Goal: Contribute content

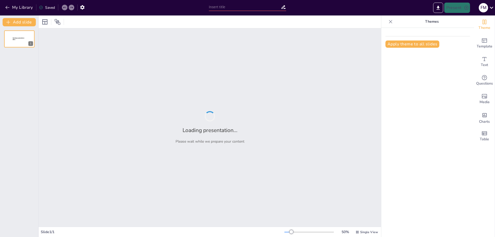
type input "Transformación Digital: El Futuro [PERSON_NAME] Fintech y su Propuesta de Valor"
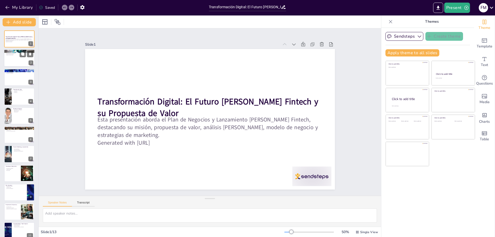
click at [20, 62] on div at bounding box center [19, 59] width 31 height 18
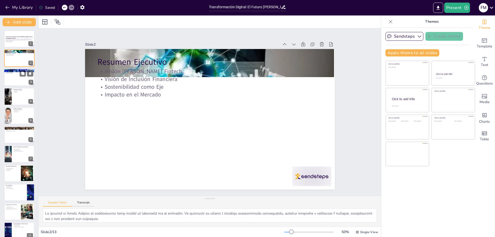
click at [13, 80] on div at bounding box center [19, 78] width 31 height 18
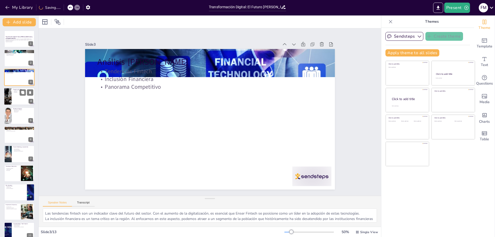
click at [5, 100] on div at bounding box center [8, 97] width 30 height 18
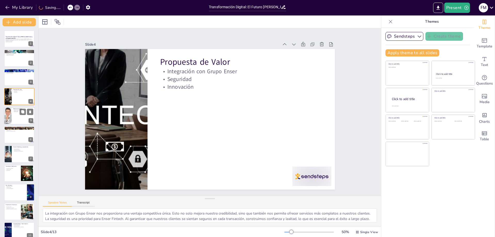
click at [12, 117] on div at bounding box center [19, 116] width 31 height 18
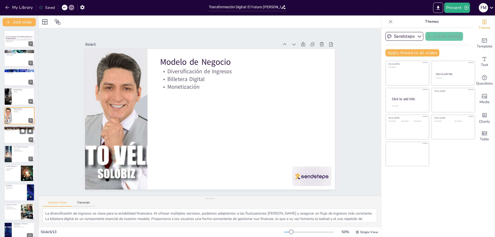
click at [13, 131] on p "Inclusión de No Bancarizados" at bounding box center [19, 131] width 28 height 1
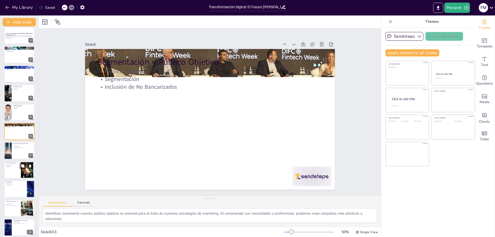
click at [10, 162] on div "Tecnología y Regulación Infraestructura Digital Ciberseguridad Normativas 8" at bounding box center [19, 170] width 31 height 18
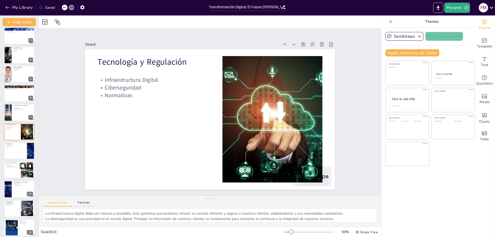
scroll to position [45, 0]
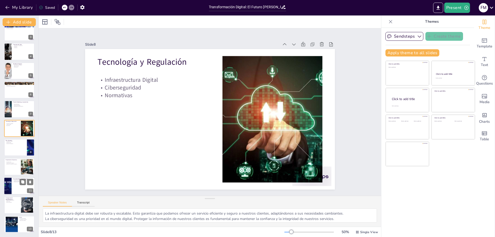
click at [15, 180] on p "Inclusión Financiera" at bounding box center [23, 180] width 20 height 1
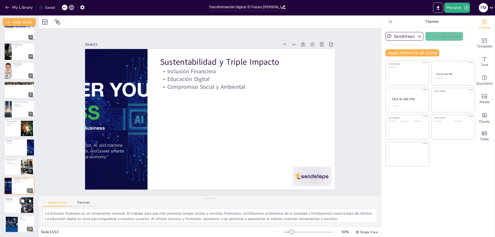
click at [16, 208] on div at bounding box center [19, 205] width 31 height 18
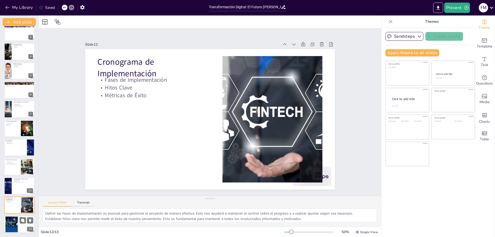
click at [17, 225] on div at bounding box center [11, 224] width 12 height 17
type textarea "Un mensaje inspirador puede motivar a los inversores y aliados a unirse a nuest…"
